Goal: Task Accomplishment & Management: Use online tool/utility

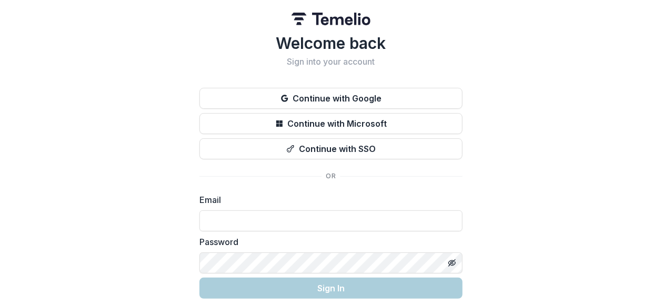
scroll to position [38, 0]
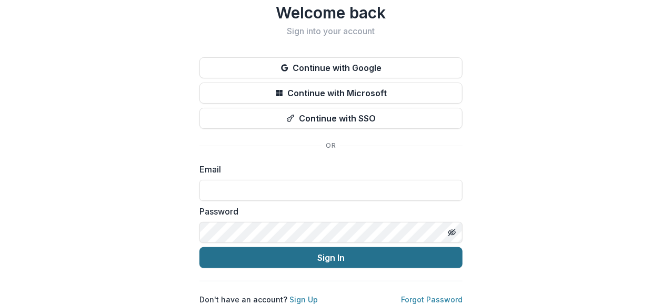
type input "**********"
click at [281, 247] on button "Sign In" at bounding box center [330, 257] width 263 height 21
